Goal: Transaction & Acquisition: Purchase product/service

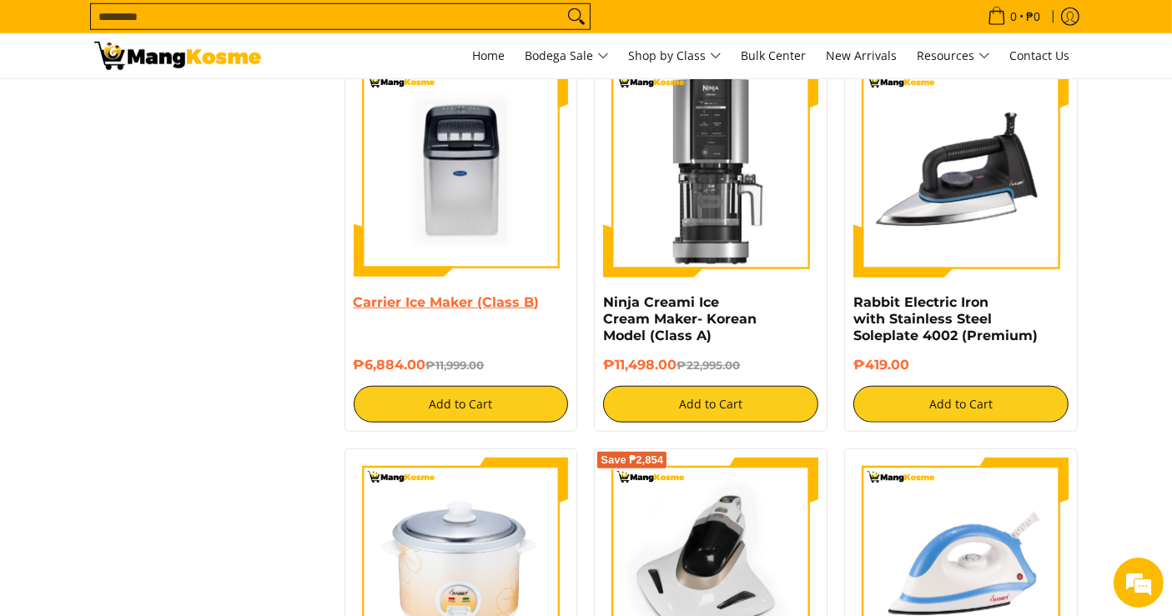
click at [432, 304] on link "Carrier Ice Maker (Class B)" at bounding box center [447, 302] width 186 height 16
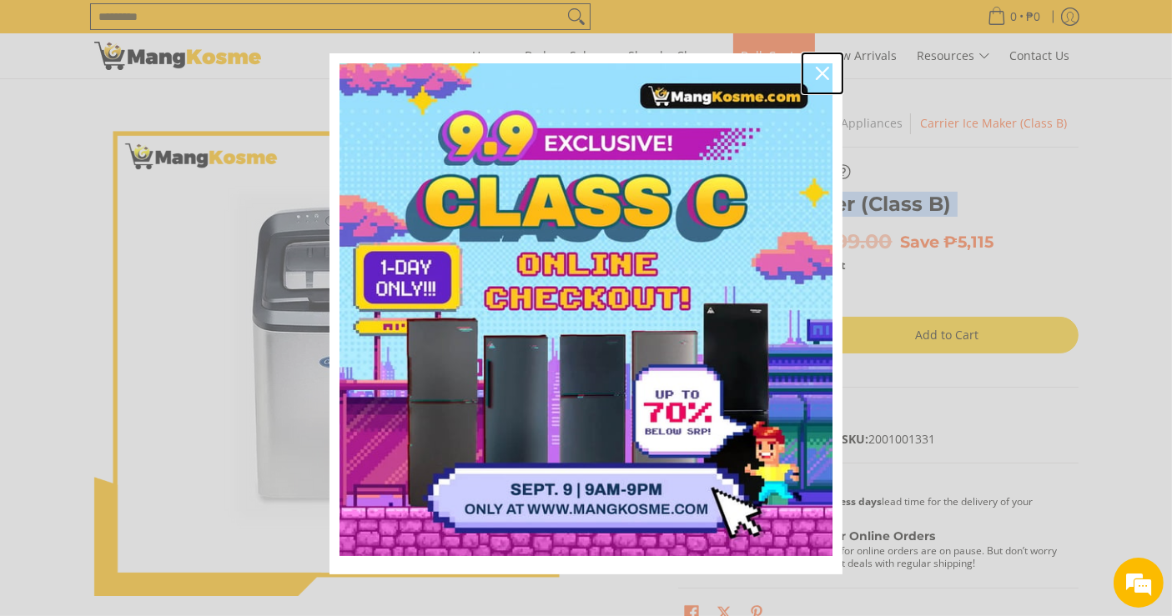
click at [816, 73] on icon "close icon" at bounding box center [822, 73] width 13 height 13
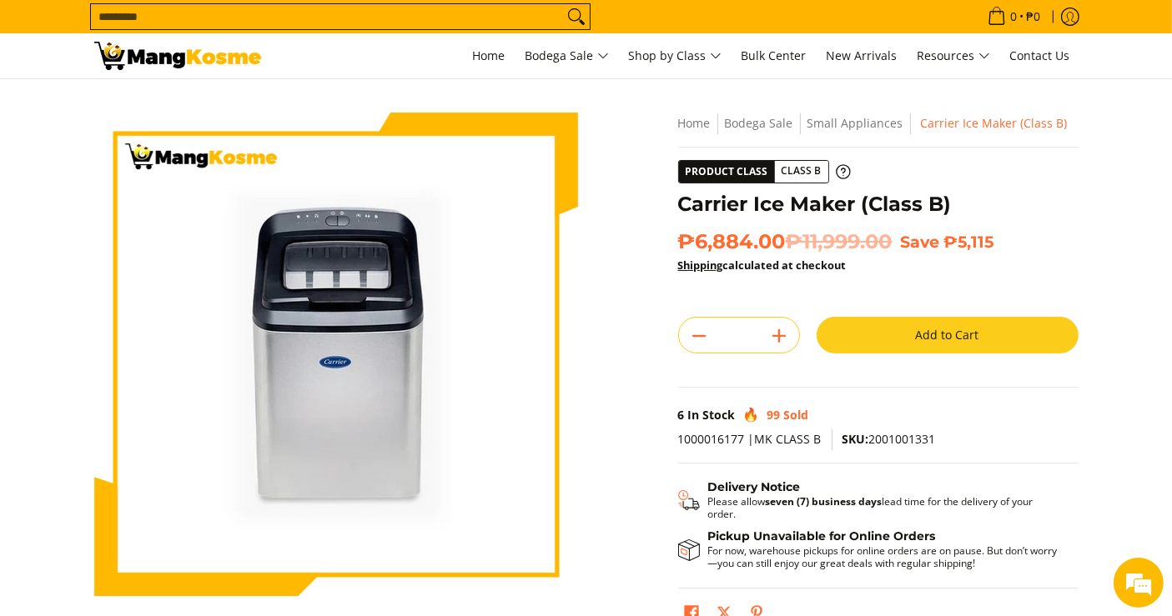
click at [765, 248] on span "₱6,884.00 ₱11,999.00" at bounding box center [785, 241] width 214 height 25
drag, startPoint x: 791, startPoint y: 242, endPoint x: 692, endPoint y: 231, distance: 99.0
click at [692, 231] on span "₱6,884.00 ₱11,999.00" at bounding box center [785, 241] width 214 height 25
click at [738, 234] on span "₱6,884.00 ₱11,999.00" at bounding box center [785, 241] width 214 height 25
drag, startPoint x: 786, startPoint y: 246, endPoint x: 677, endPoint y: 229, distance: 109.8
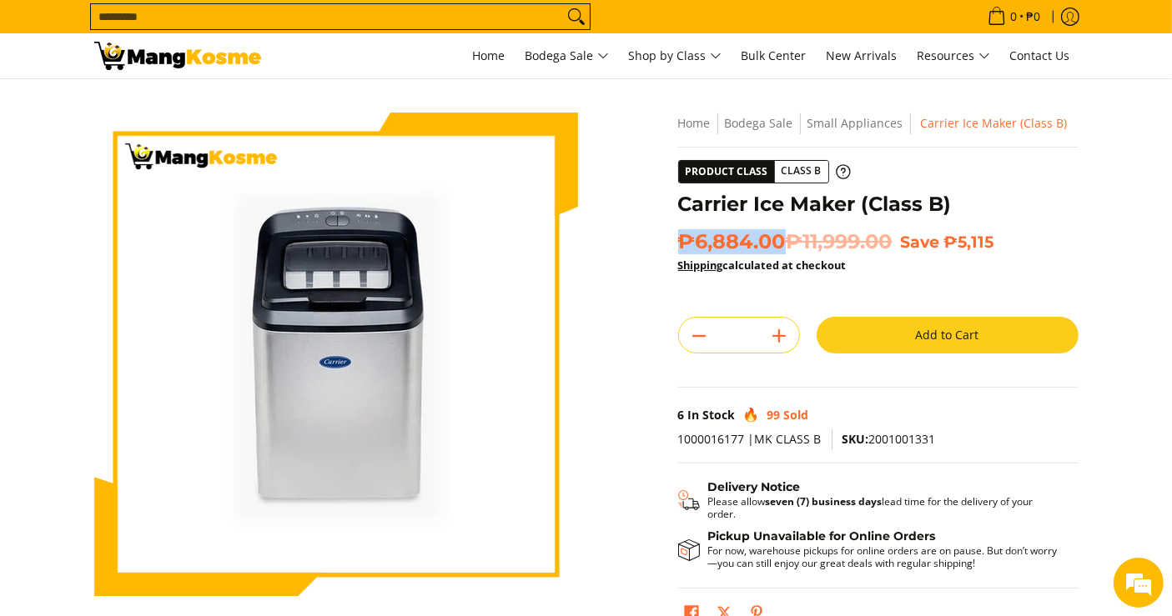
click at [678, 229] on span "₱6,884.00 ₱11,999.00" at bounding box center [785, 241] width 214 height 25
copy span "₱6,884.00"
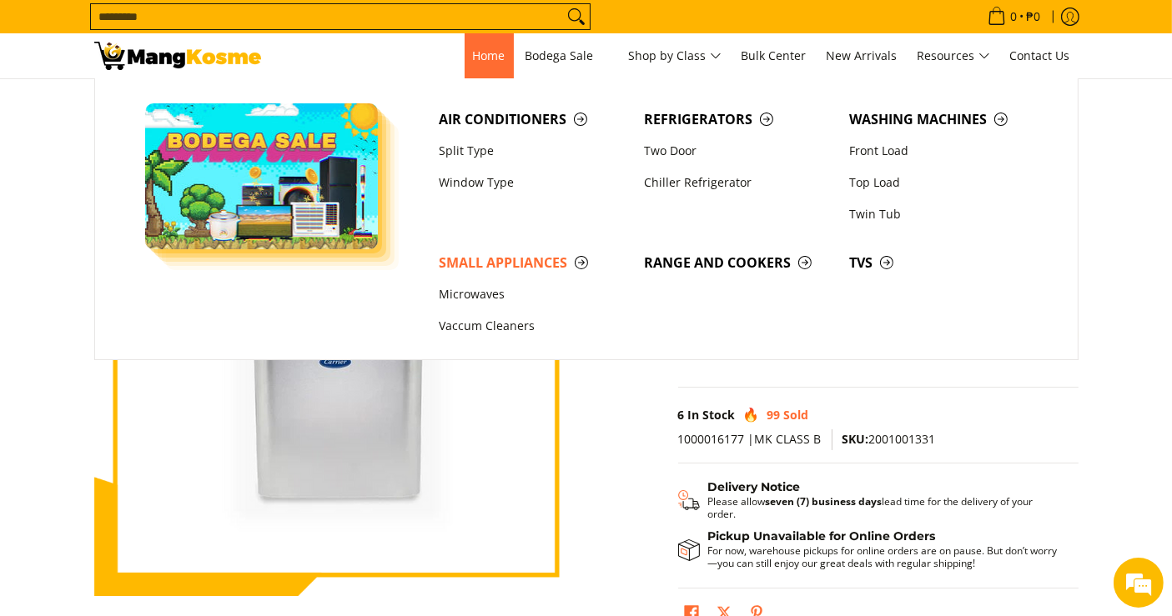
click at [465, 55] on link "Home" at bounding box center [489, 55] width 49 height 45
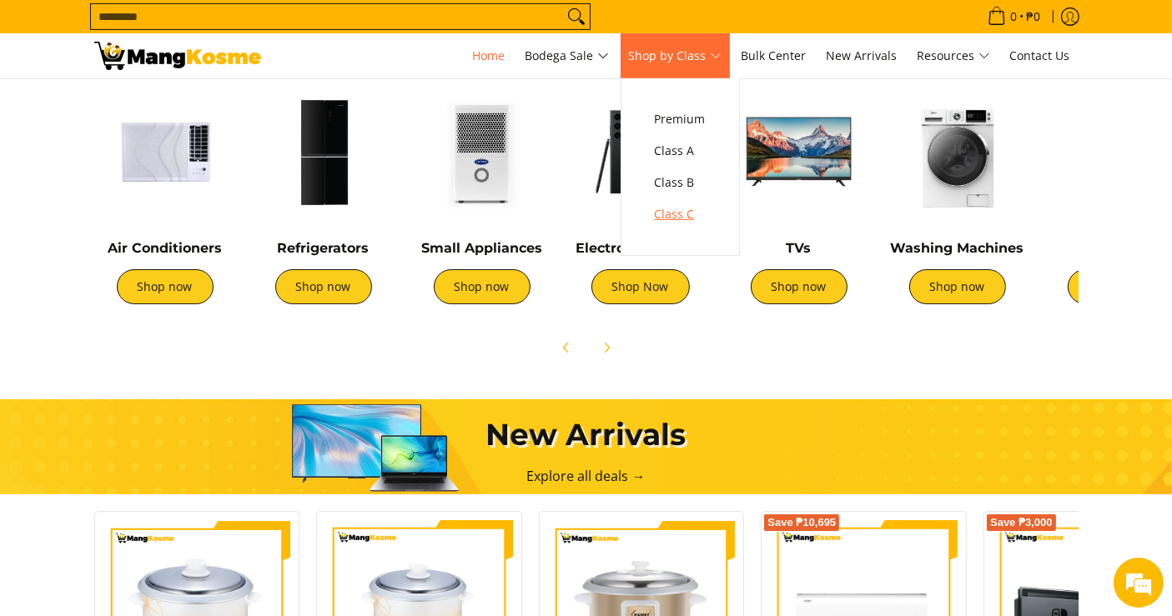
scroll to position [0, 662]
click at [681, 214] on span "Class C" at bounding box center [680, 214] width 51 height 21
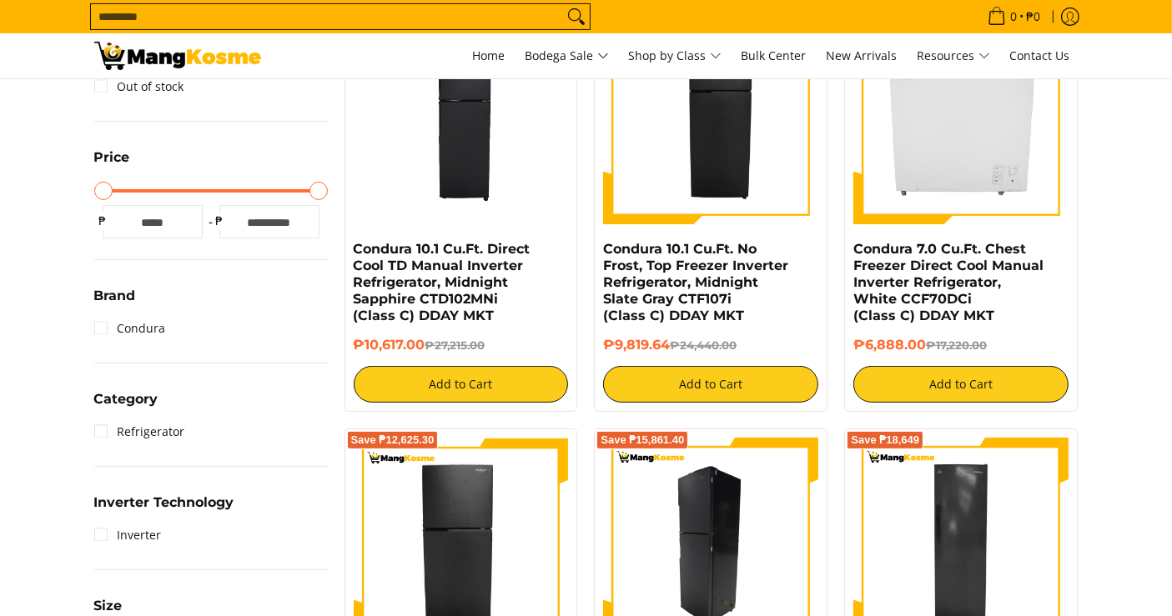
scroll to position [556, 0]
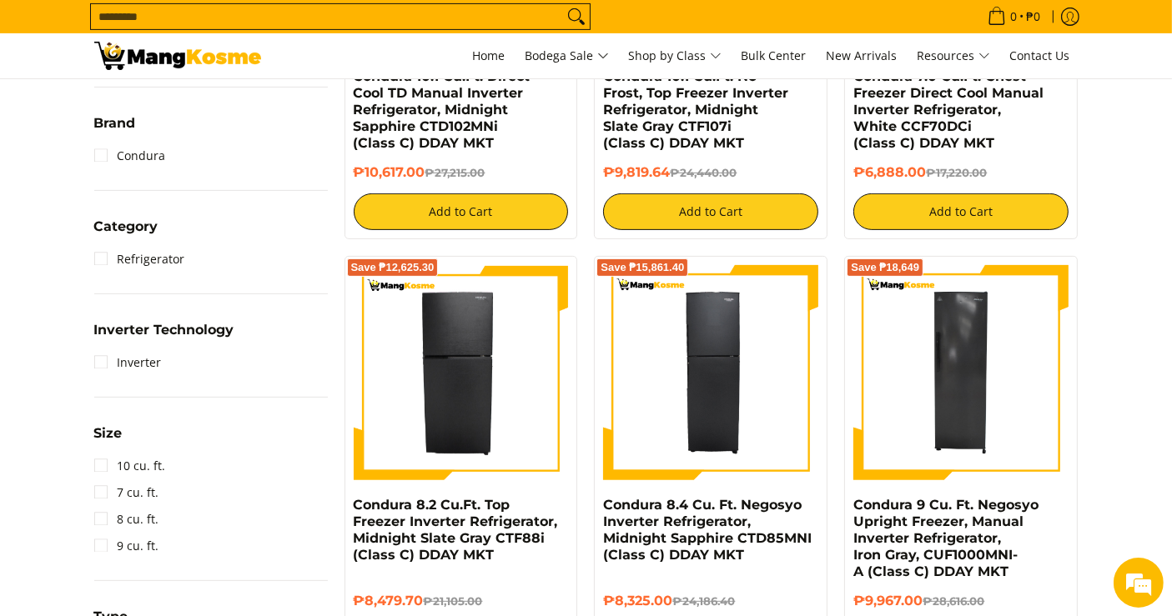
click at [394, 163] on div "Condura 10.1 Cu.Ft. Direct Cool TD Manual Inverter Refrigerator, Midnight Sapph…" at bounding box center [461, 116] width 215 height 96
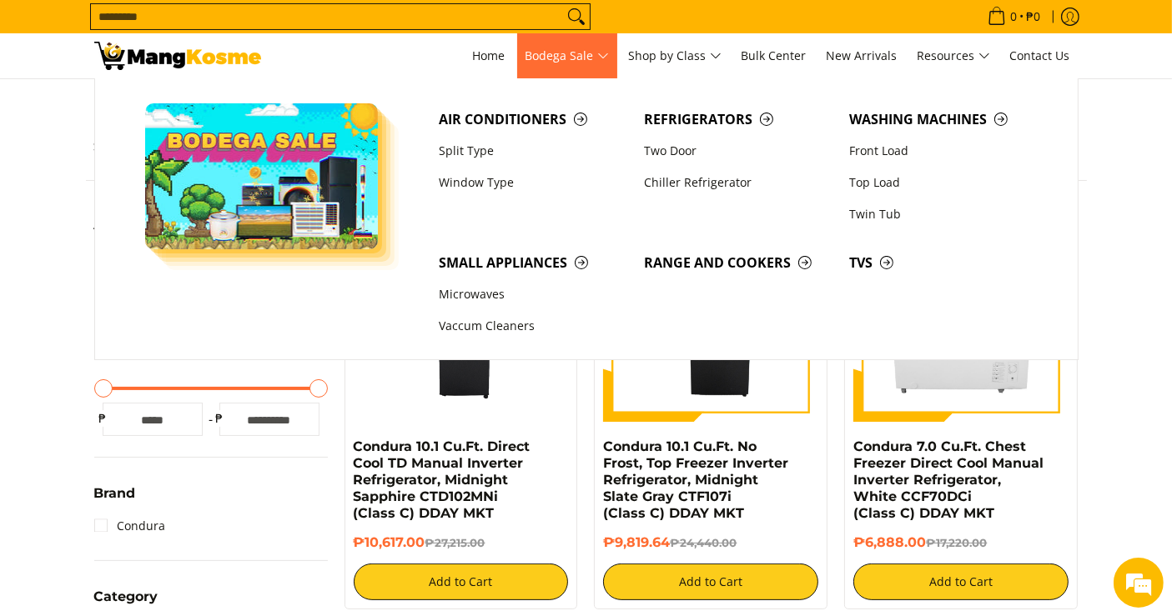
scroll to position [0, 0]
click at [488, 260] on span "Small Appliances" at bounding box center [533, 263] width 189 height 21
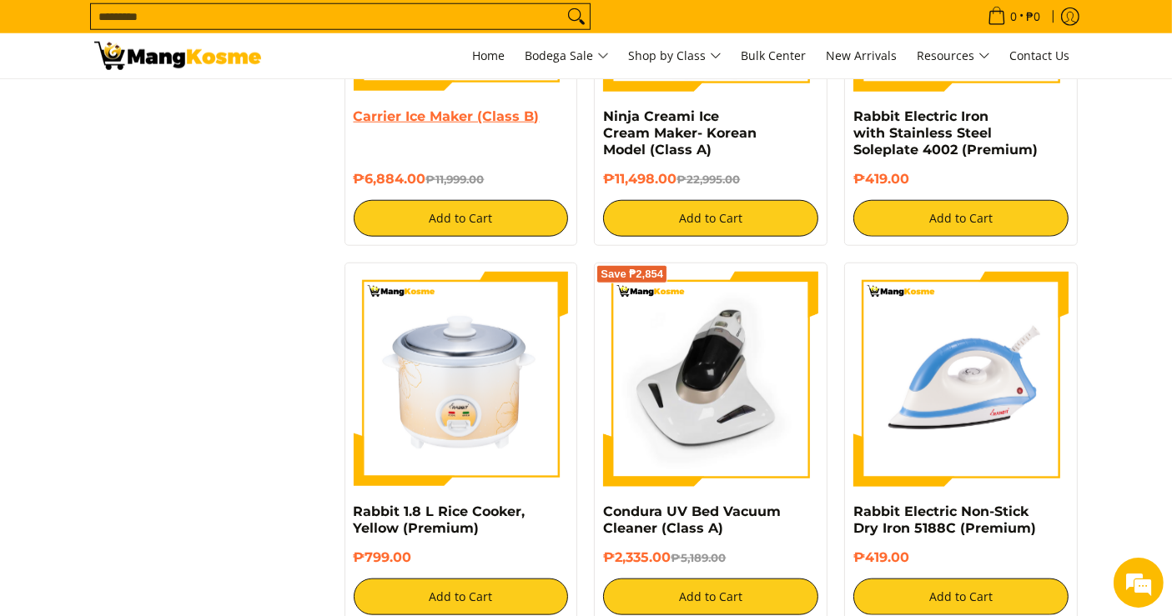
click at [459, 124] on link "Carrier Ice Maker (Class B)" at bounding box center [447, 116] width 186 height 16
